Goal: Transaction & Acquisition: Purchase product/service

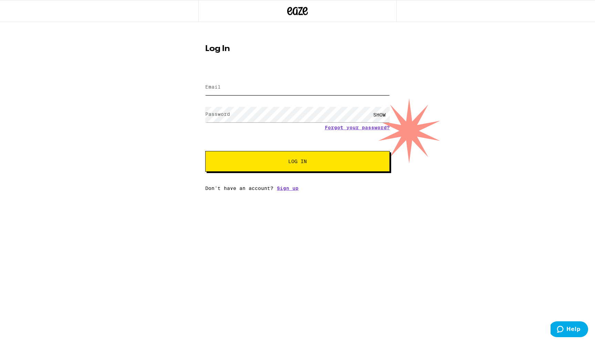
type input "[EMAIL_ADDRESS][DOMAIN_NAME]"
click at [286, 167] on button "Log In" at bounding box center [297, 161] width 185 height 21
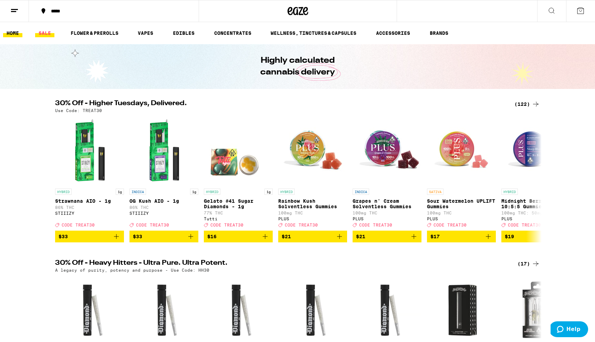
click at [47, 32] on link "SALE" at bounding box center [44, 33] width 19 height 8
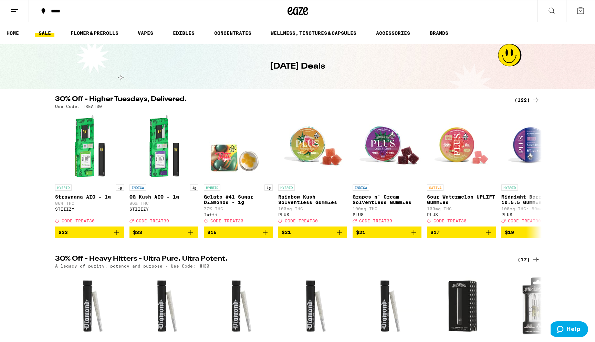
click at [533, 98] on icon at bounding box center [536, 100] width 8 height 8
click at [97, 31] on link "FLOWER & PREROLLS" at bounding box center [94, 33] width 55 height 8
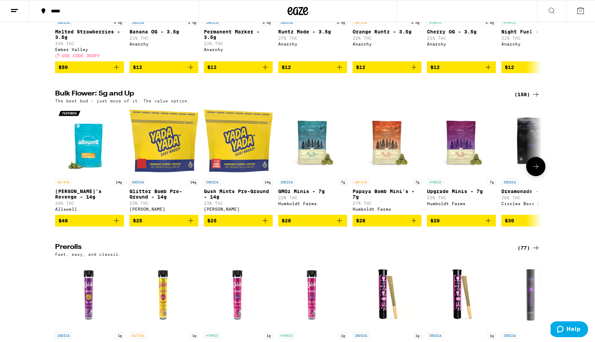
scroll to position [186, 0]
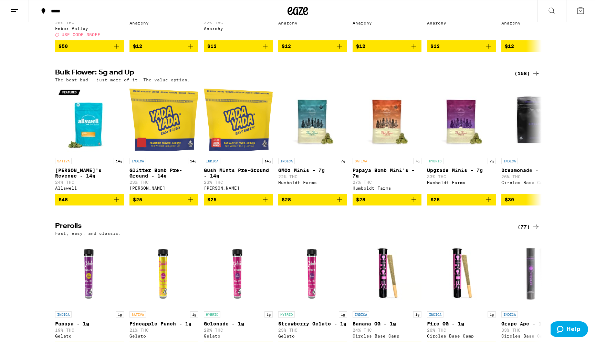
click at [527, 76] on div "(158)" at bounding box center [527, 73] width 25 height 8
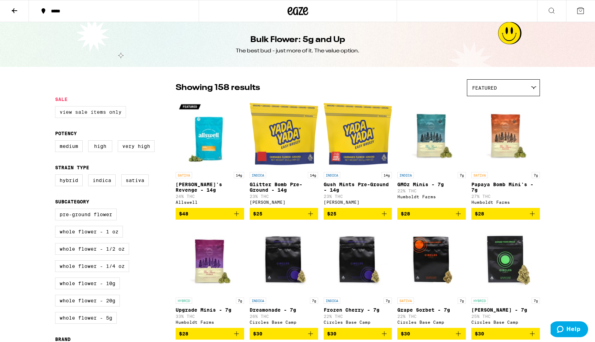
click at [101, 114] on label "View Sale Items Only" at bounding box center [90, 112] width 71 height 12
click at [57, 107] on input "View Sale Items Only" at bounding box center [57, 107] width 0 height 0
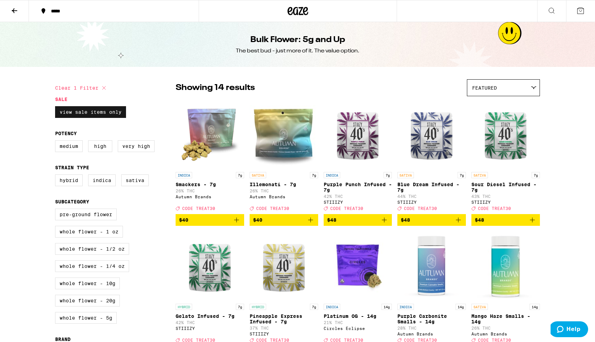
click at [104, 112] on label "View Sale Items Only" at bounding box center [90, 112] width 71 height 12
click at [57, 107] on input "View Sale Items Only" at bounding box center [57, 107] width 0 height 0
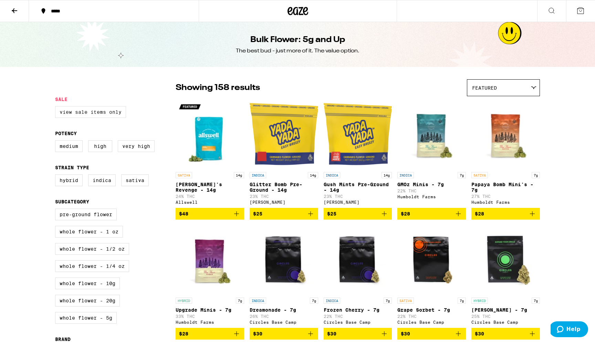
click at [102, 113] on label "View Sale Items Only" at bounding box center [90, 112] width 71 height 12
click at [57, 107] on input "View Sale Items Only" at bounding box center [57, 107] width 0 height 0
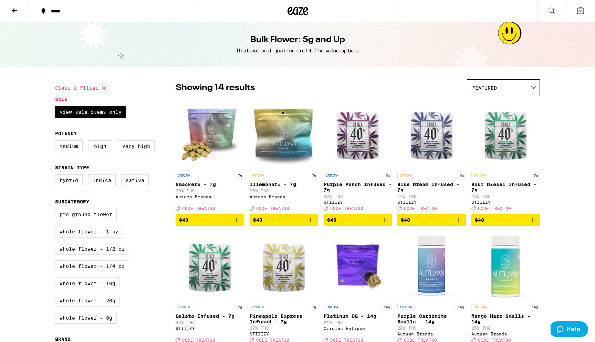
click at [505, 88] on div "Featured" at bounding box center [504, 88] width 72 height 16
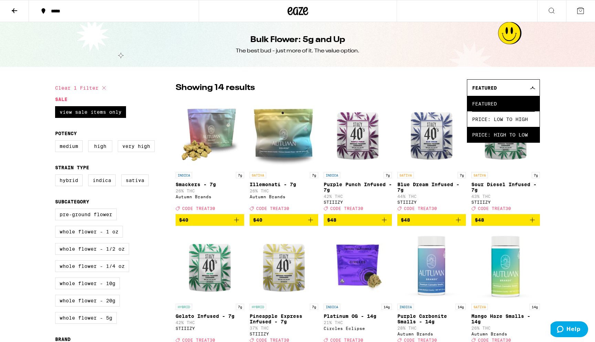
click at [499, 138] on span "Price: High to Low" at bounding box center [503, 135] width 63 height 16
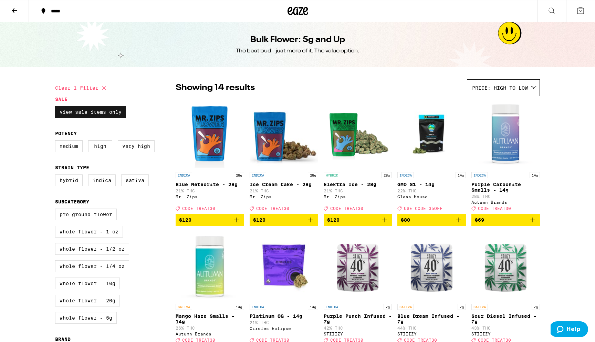
click at [90, 113] on label "View Sale Items Only" at bounding box center [90, 112] width 71 height 12
click at [57, 107] on input "View Sale Items Only" at bounding box center [57, 107] width 0 height 0
checkbox input "false"
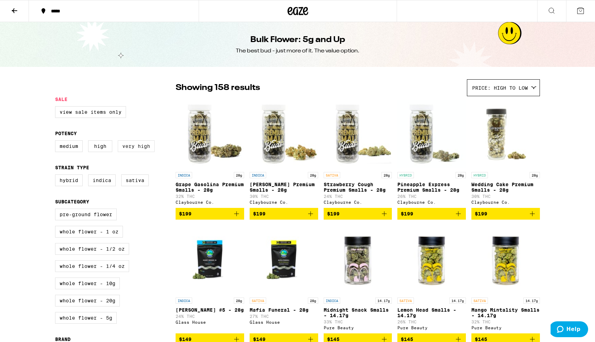
click at [129, 150] on label "Very High" at bounding box center [136, 146] width 37 height 12
click at [57, 142] on input "Very High" at bounding box center [57, 141] width 0 height 0
checkbox input "true"
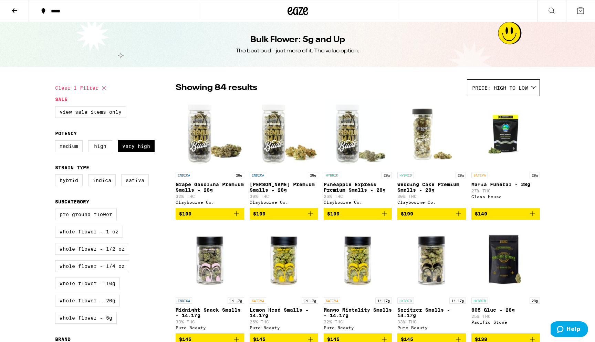
click at [137, 183] on label "Sativa" at bounding box center [135, 180] width 28 height 12
click at [57, 176] on input "Sativa" at bounding box center [57, 175] width 0 height 0
checkbox input "true"
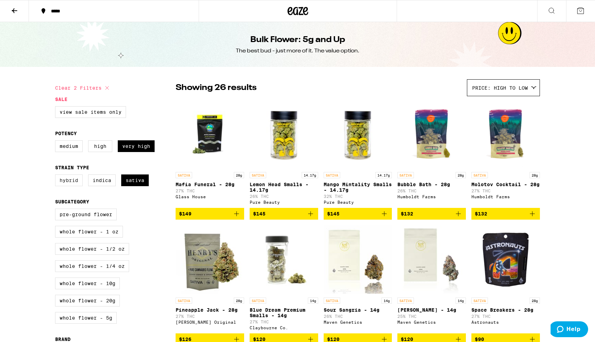
click at [70, 184] on label "Hybrid" at bounding box center [69, 180] width 28 height 12
click at [57, 176] on input "Hybrid" at bounding box center [57, 175] width 0 height 0
checkbox input "true"
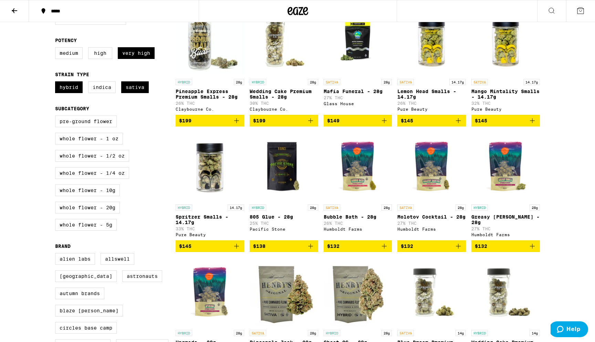
scroll to position [109, 0]
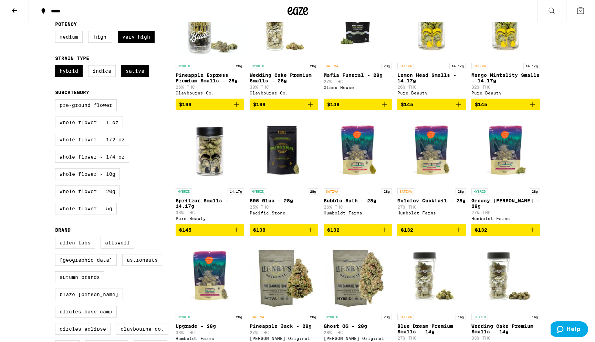
click at [84, 145] on label "Whole Flower - 1/2 oz" at bounding box center [92, 140] width 74 height 12
click at [57, 101] on input "Whole Flower - 1/2 oz" at bounding box center [57, 100] width 0 height 0
checkbox input "true"
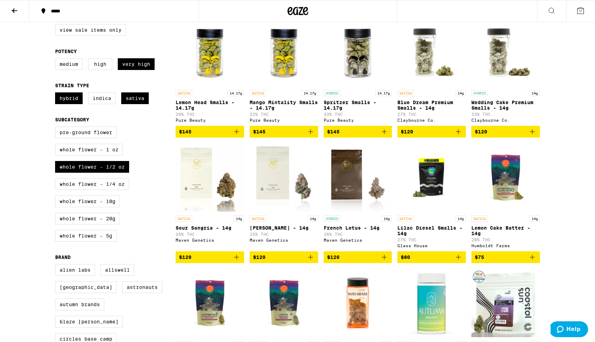
scroll to position [82, 0]
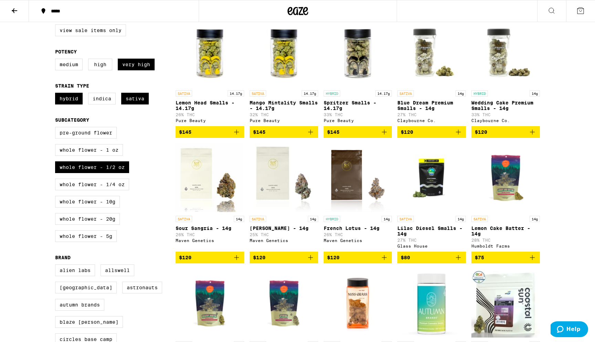
click at [208, 260] on button "$120" at bounding box center [210, 258] width 69 height 12
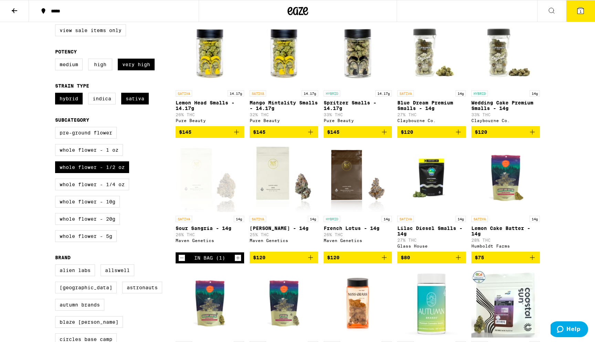
click at [337, 260] on span "$120" at bounding box center [333, 258] width 12 height 6
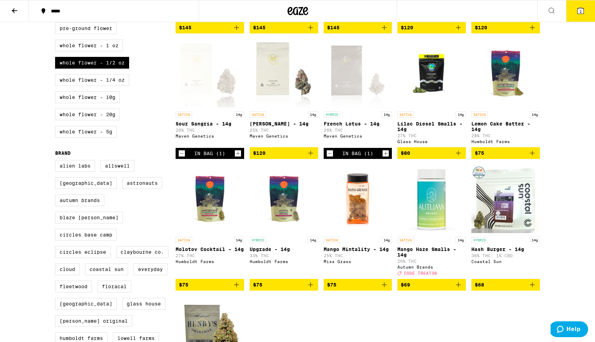
scroll to position [0, 0]
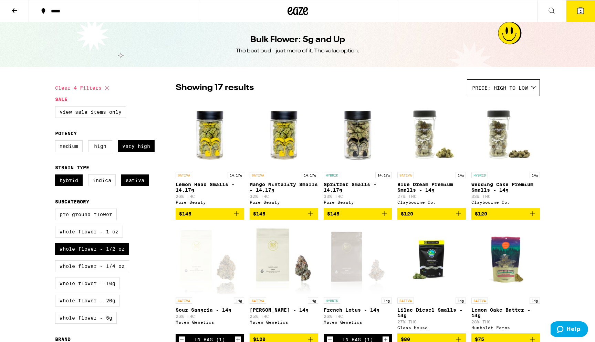
click at [12, 9] on icon at bounding box center [14, 11] width 8 height 8
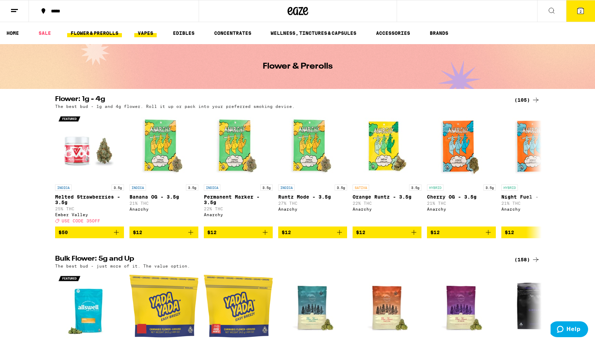
click at [148, 34] on link "VAPES" at bounding box center [145, 33] width 22 height 8
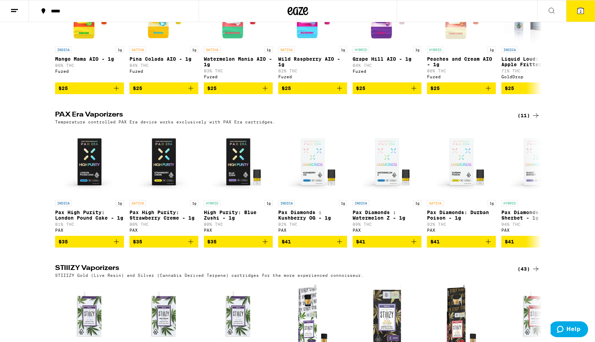
scroll to position [449, 0]
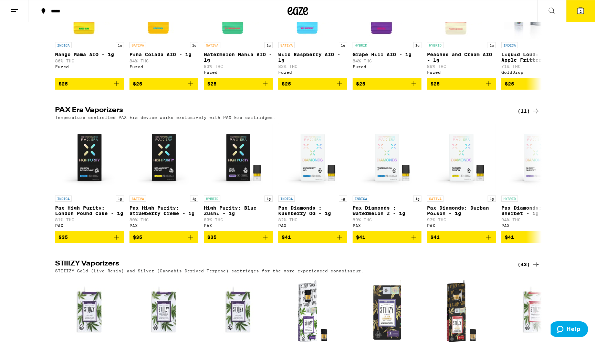
click at [523, 115] on div "(11)" at bounding box center [529, 111] width 22 height 8
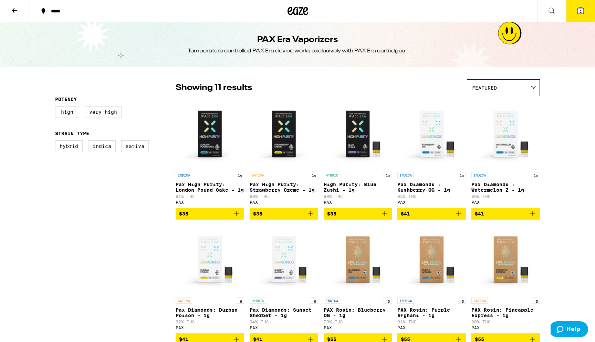
click at [494, 84] on div "Featured" at bounding box center [504, 88] width 72 height 16
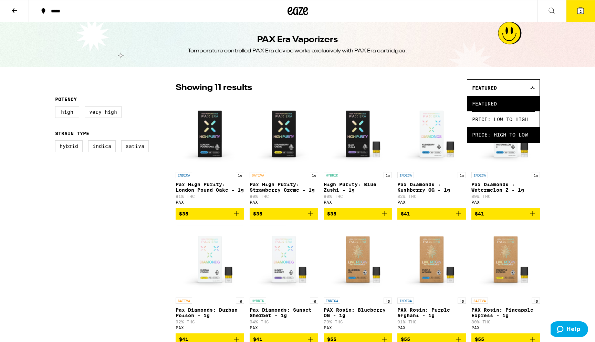
click at [495, 134] on span "Price: High to Low" at bounding box center [503, 135] width 63 height 16
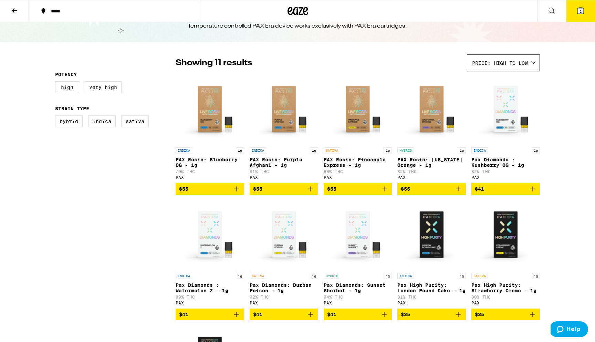
scroll to position [14, 0]
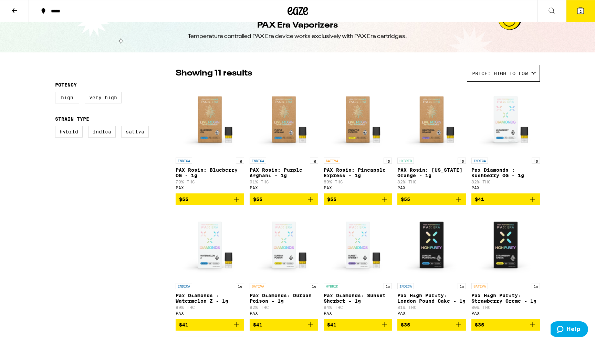
click at [388, 202] on icon "Add to bag" at bounding box center [384, 199] width 8 height 8
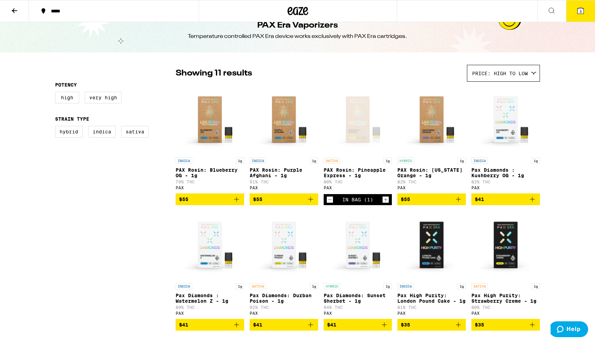
click at [461, 201] on icon "Add to bag" at bounding box center [458, 199] width 8 height 8
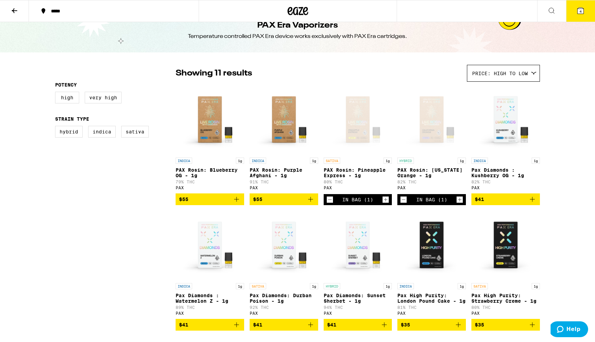
click at [584, 9] on icon at bounding box center [581, 11] width 8 height 8
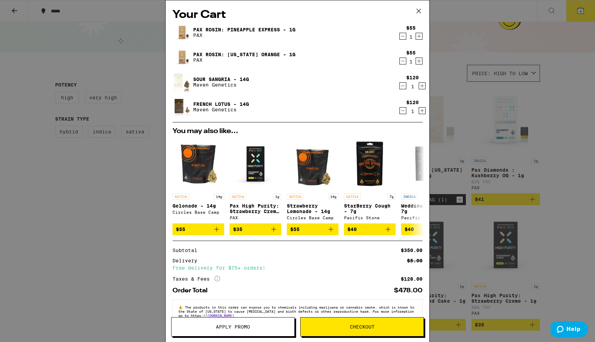
click at [351, 329] on span "Checkout" at bounding box center [362, 326] width 25 height 5
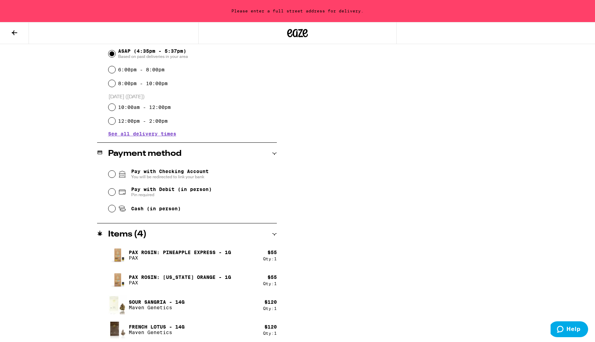
scroll to position [202, 0]
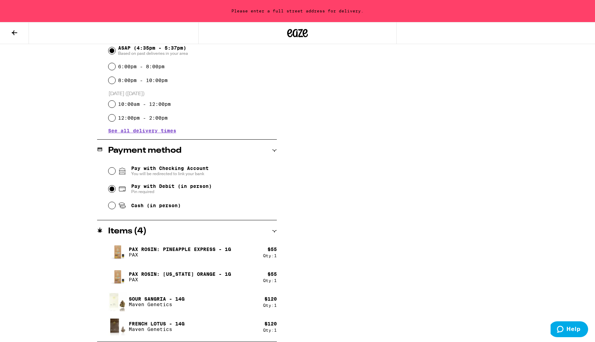
click at [112, 189] on input "Pay with Debit (in person) Pin required" at bounding box center [112, 188] width 7 height 7
radio input "true"
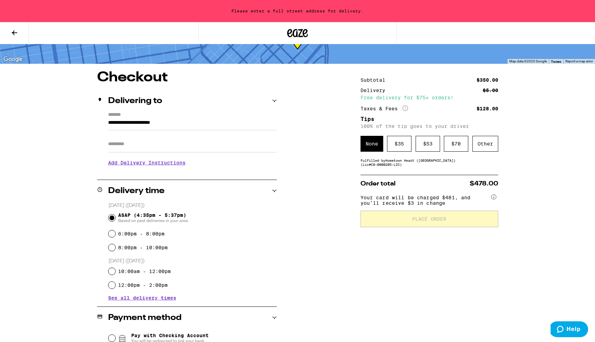
scroll to position [0, 0]
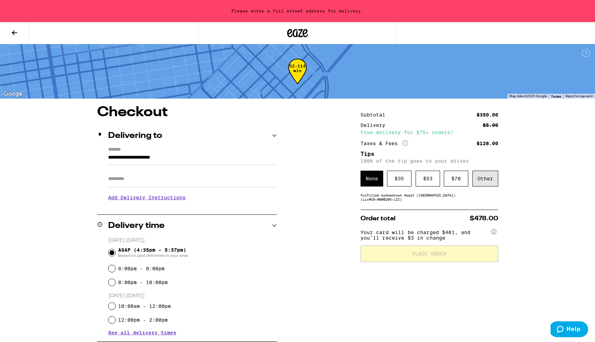
click at [482, 182] on div "Other" at bounding box center [486, 179] width 26 height 16
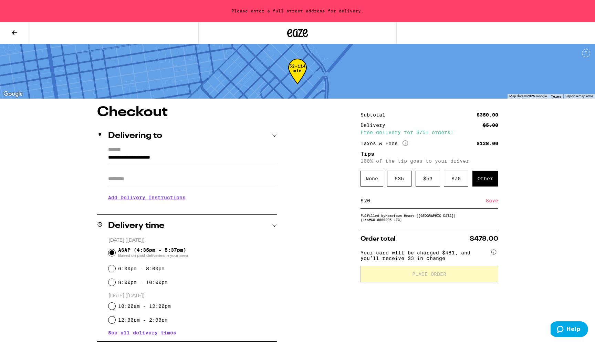
type input "20"
click at [491, 203] on div "Save" at bounding box center [492, 200] width 12 height 15
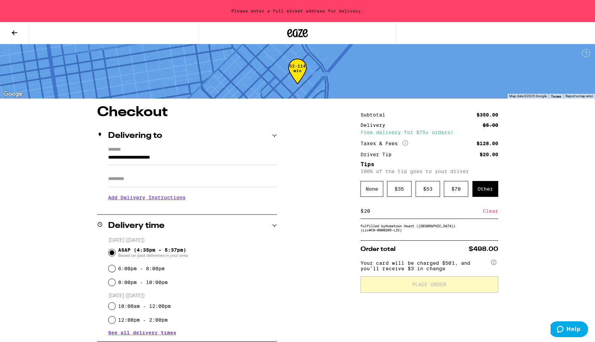
click at [448, 269] on span "Your card will be charged $501, and you’ll receive $3 in change" at bounding box center [426, 264] width 130 height 13
click at [393, 232] on div "Fulfilled by Hometown Heart ([GEOGRAPHIC_DATA]) (Lic# C9-0000295-LIC )" at bounding box center [430, 228] width 138 height 8
click at [388, 211] on input "20" at bounding box center [423, 211] width 119 height 6
click at [382, 258] on div "Order total $498.00 Your card will be charged $501, and you’ll receive $3 in ch…" at bounding box center [430, 266] width 138 height 52
click at [123, 158] on input "**********" at bounding box center [192, 159] width 169 height 12
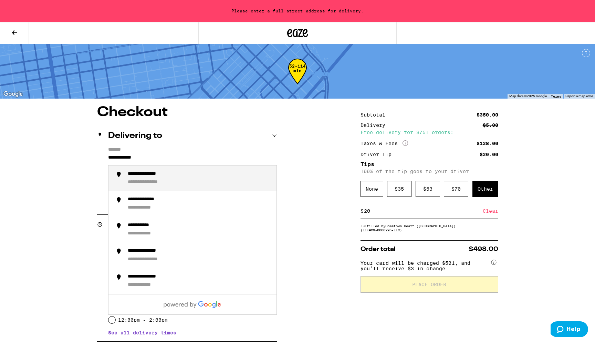
click at [180, 177] on div "**********" at bounding box center [199, 178] width 143 height 15
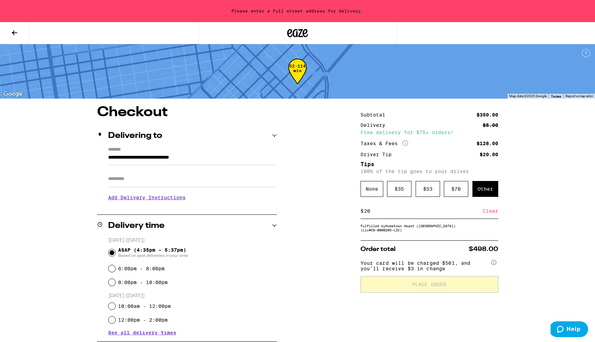
type input "**********"
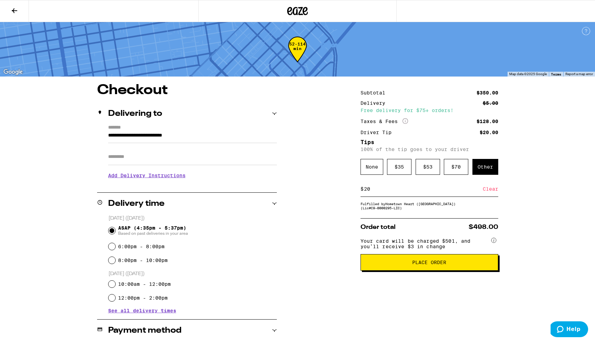
click at [125, 156] on input "Apt/Suite" at bounding box center [192, 157] width 169 height 17
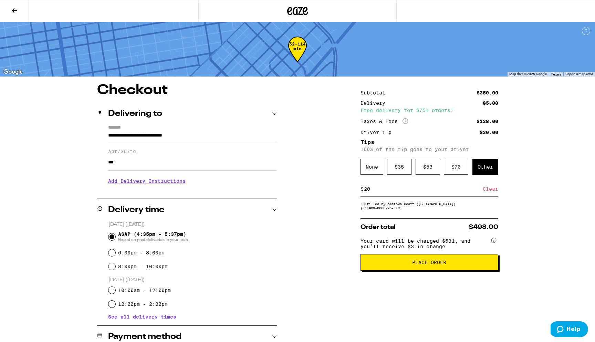
type input "***"
click at [218, 234] on div "ASAP (4:35pm - 5:37pm) Based on past deliveries in your area" at bounding box center [193, 237] width 168 height 18
click at [130, 168] on input "***" at bounding box center [192, 162] width 169 height 17
click at [118, 180] on button "Please knock or ring doorbell" at bounding box center [163, 180] width 104 height 14
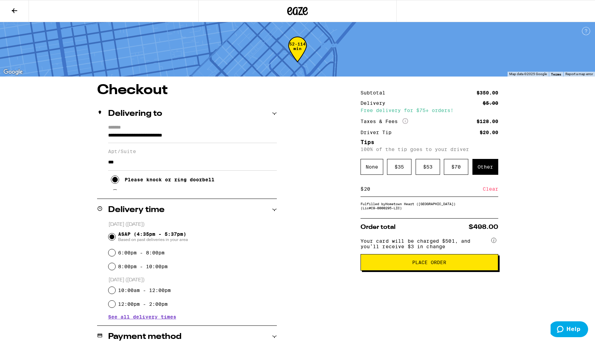
click at [118, 183] on icon at bounding box center [115, 179] width 8 height 8
click at [124, 166] on input "***" at bounding box center [192, 162] width 169 height 17
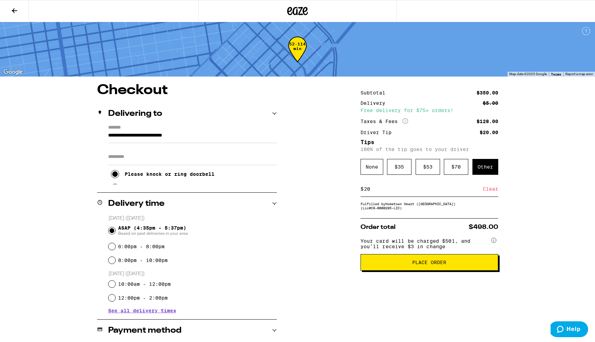
click at [112, 174] on icon at bounding box center [115, 174] width 8 height 8
click at [135, 158] on input "Apt/Suite" at bounding box center [192, 157] width 169 height 17
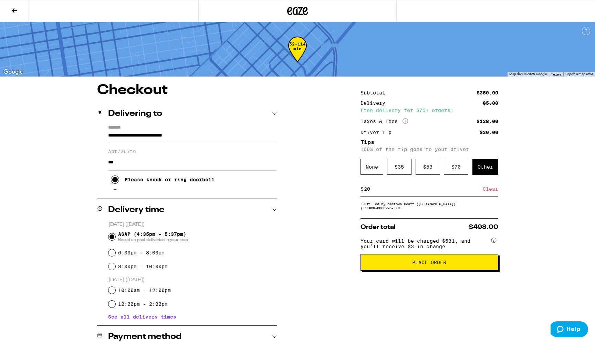
type input "***"
click at [128, 180] on button "Please knock or ring doorbell" at bounding box center [163, 180] width 104 height 14
click at [272, 250] on div "6:00pm - 8:00pm" at bounding box center [193, 253] width 168 height 14
click at [432, 265] on span "Place Order" at bounding box center [429, 262] width 34 height 5
radio input "false"
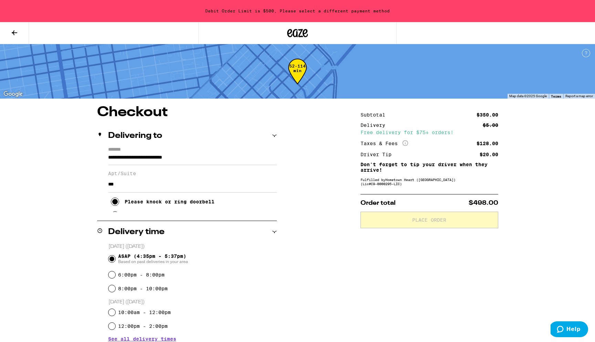
click at [549, 206] on div "**********" at bounding box center [297, 275] width 595 height 550
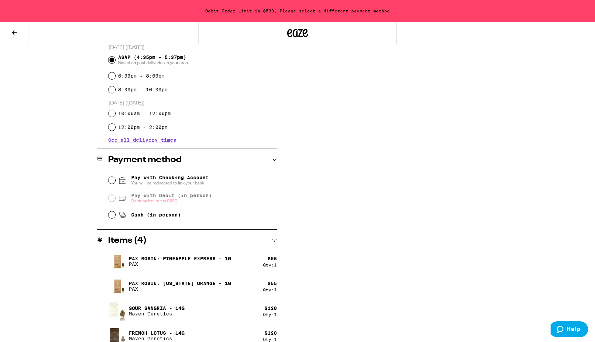
scroll to position [201, 0]
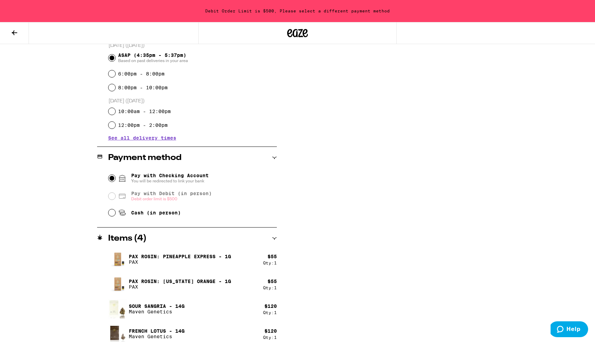
click at [111, 177] on input "Pay with Checking Account You will be redirected to link your bank" at bounding box center [112, 178] width 7 height 7
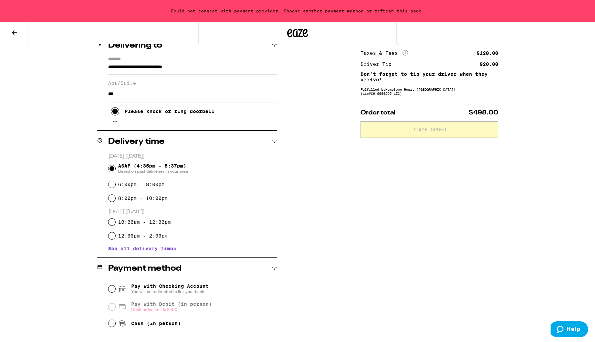
scroll to position [0, 0]
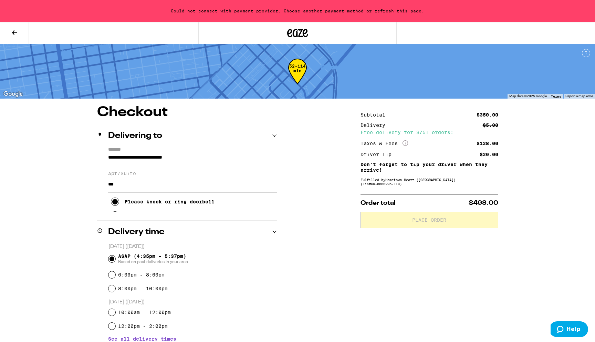
click at [10, 37] on button at bounding box center [14, 33] width 29 height 22
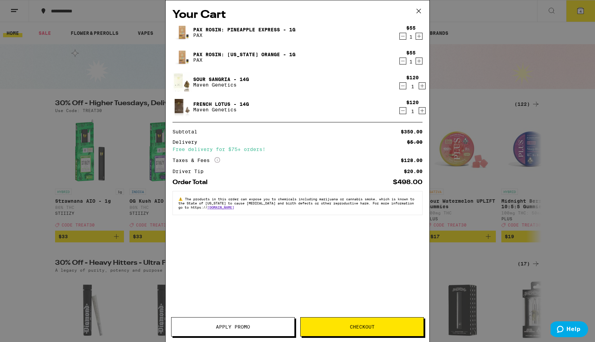
click at [402, 113] on icon "Decrement" at bounding box center [403, 110] width 6 height 8
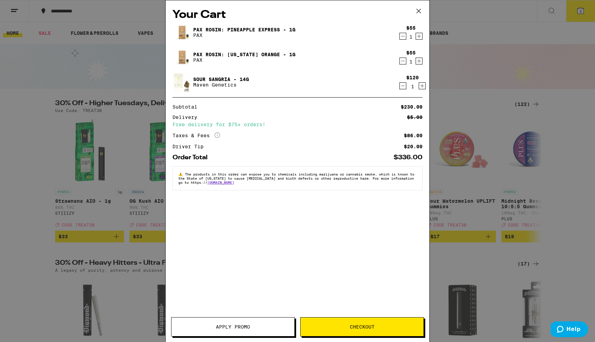
click at [417, 11] on icon at bounding box center [419, 11] width 10 height 10
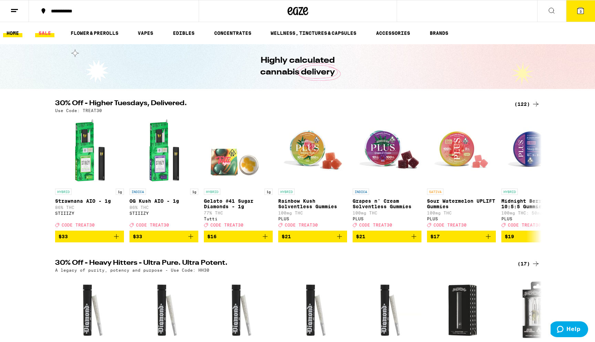
click at [44, 34] on link "SALE" at bounding box center [44, 33] width 19 height 8
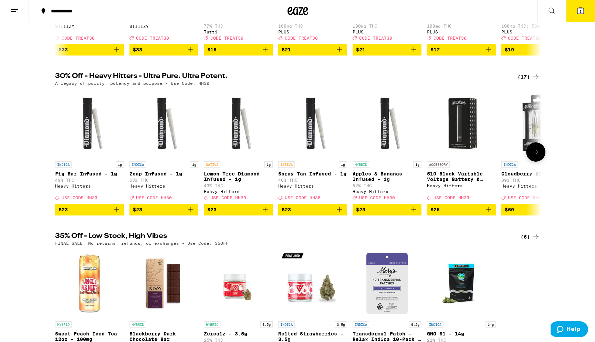
scroll to position [360, 0]
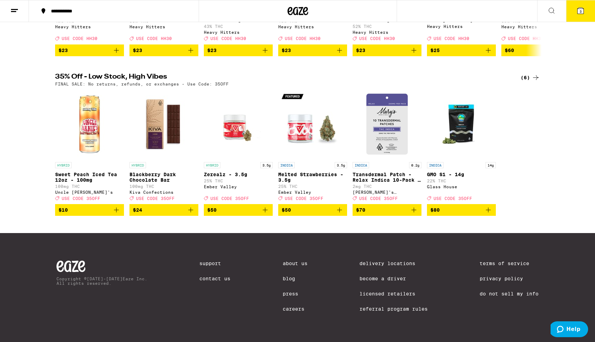
click at [530, 73] on div "(6)" at bounding box center [530, 77] width 19 height 8
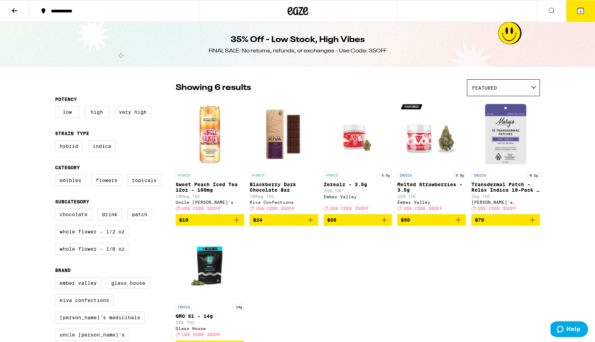
click at [14, 8] on icon at bounding box center [15, 10] width 6 height 5
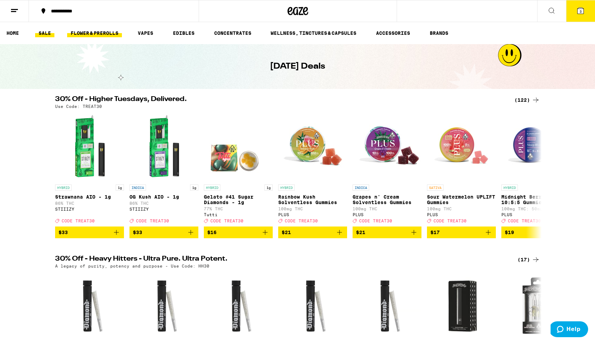
click at [96, 33] on link "FLOWER & PREROLLS" at bounding box center [94, 33] width 55 height 8
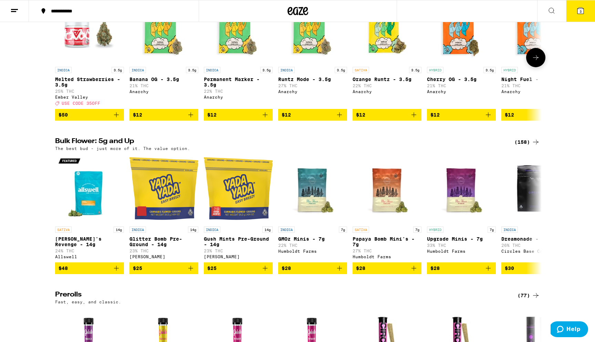
scroll to position [166, 0]
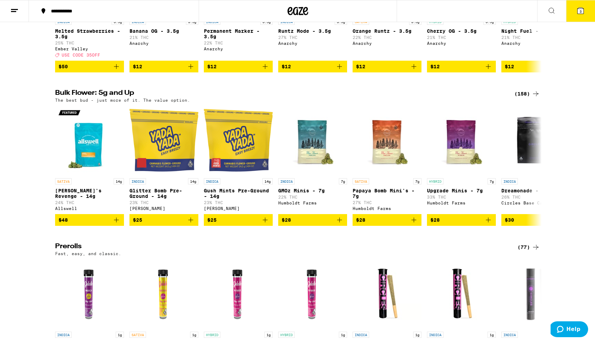
click at [524, 97] on div "(158)" at bounding box center [527, 94] width 25 height 8
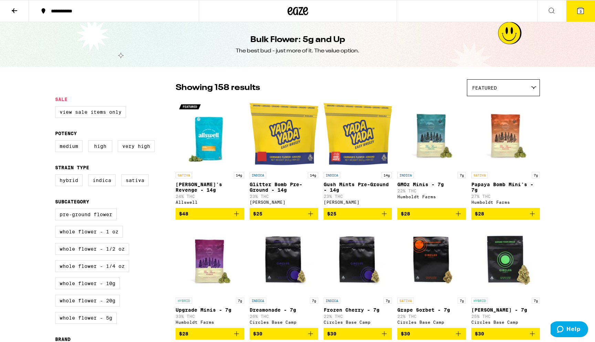
click at [510, 82] on div "Featured" at bounding box center [504, 88] width 72 height 16
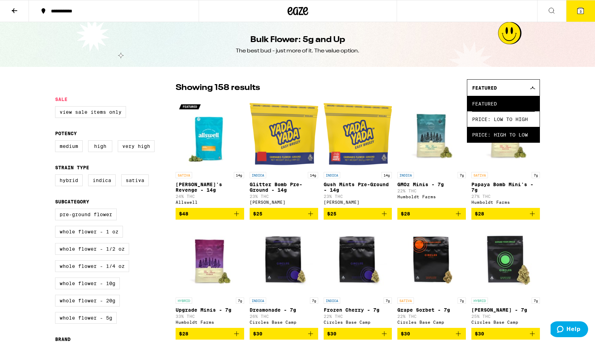
click at [498, 134] on span "Price: High to Low" at bounding box center [503, 135] width 63 height 16
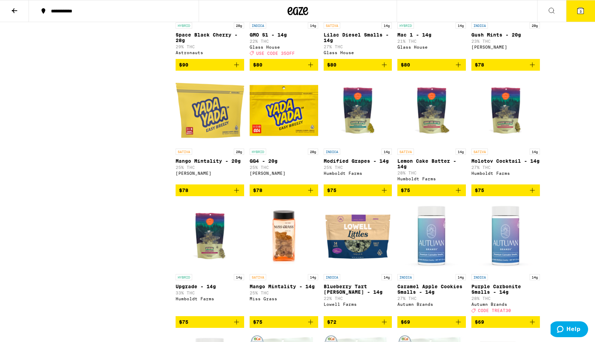
scroll to position [1282, 0]
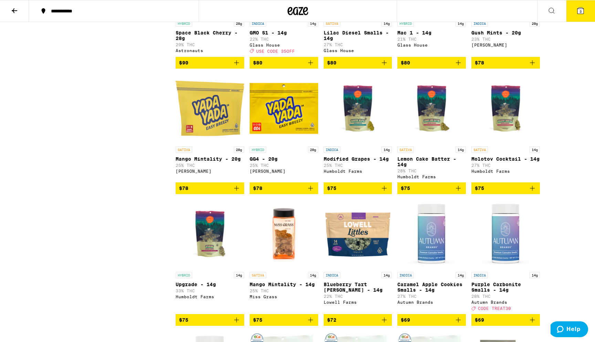
click at [460, 192] on icon "Add to bag" at bounding box center [458, 188] width 8 height 8
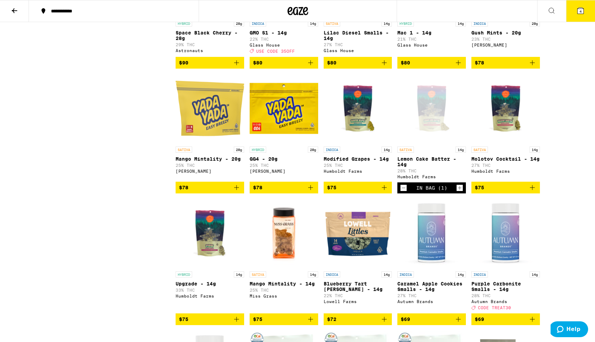
click at [579, 8] on icon at bounding box center [581, 11] width 6 height 6
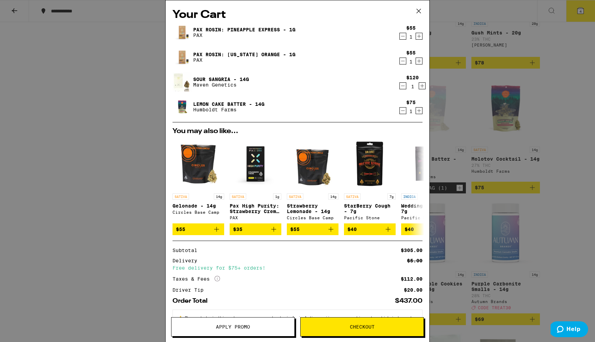
click at [369, 328] on span "Checkout" at bounding box center [362, 326] width 25 height 5
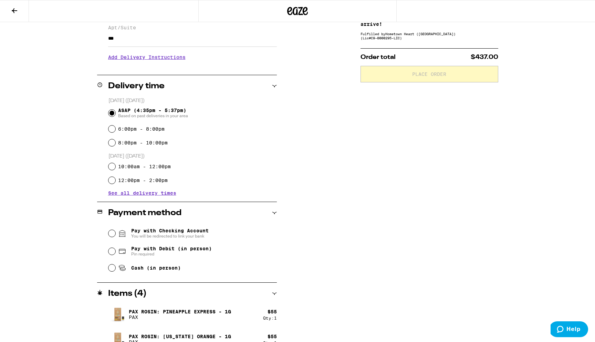
scroll to position [125, 0]
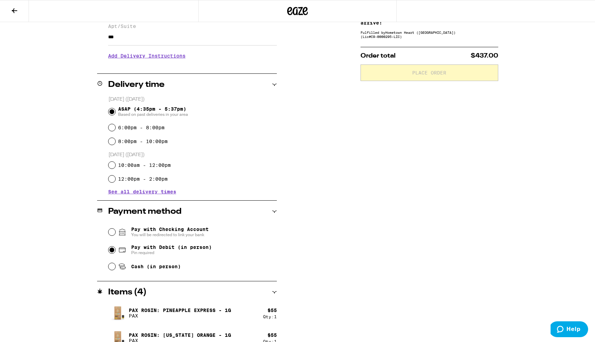
click at [112, 252] on input "Pay with Debit (in person) Pin required" at bounding box center [112, 249] width 7 height 7
radio input "true"
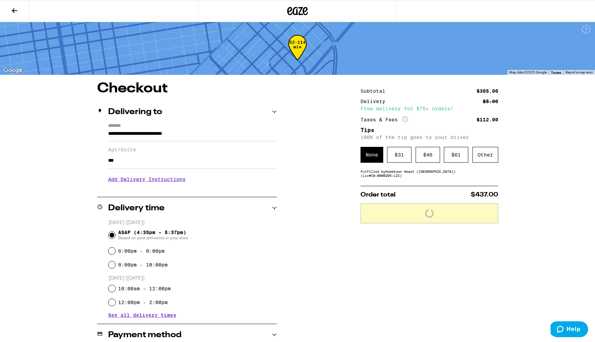
scroll to position [0, 0]
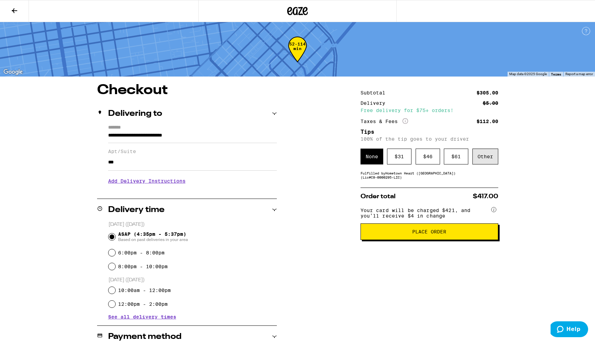
click at [485, 157] on div "Other" at bounding box center [486, 157] width 26 height 16
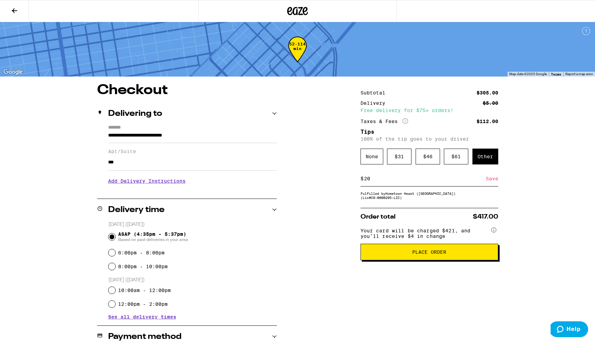
type input "20"
click at [492, 178] on div "Save" at bounding box center [492, 178] width 12 height 15
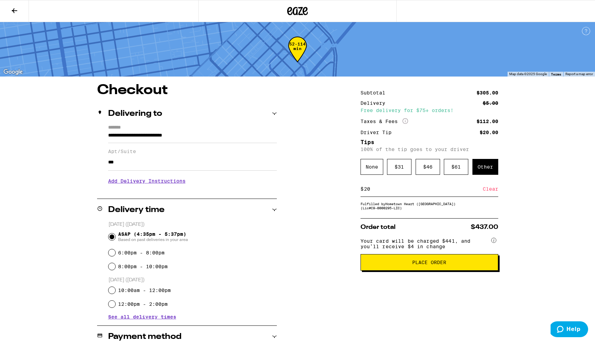
click at [432, 265] on span "Place Order" at bounding box center [429, 262] width 34 height 5
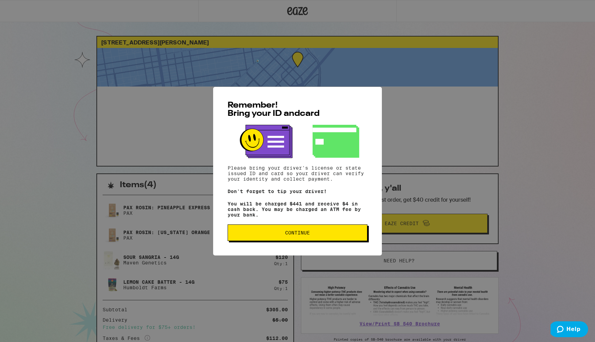
click at [310, 234] on span "Continue" at bounding box center [298, 232] width 128 height 5
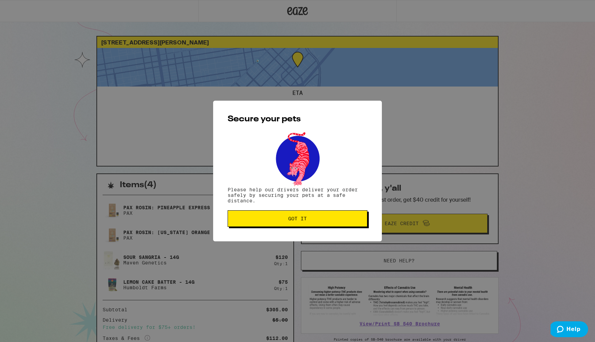
click at [296, 218] on span "Got it" at bounding box center [297, 218] width 19 height 5
